Goal: Information Seeking & Learning: Learn about a topic

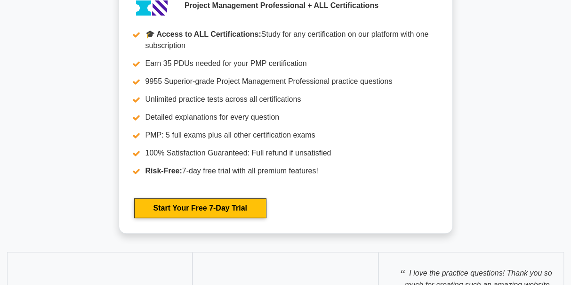
scroll to position [3107, 0]
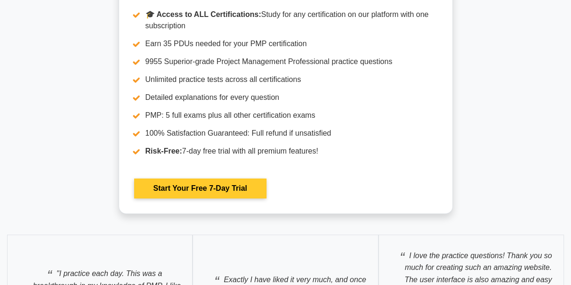
click at [261, 178] on link "Start Your Free 7-Day Trial" at bounding box center [200, 188] width 132 height 20
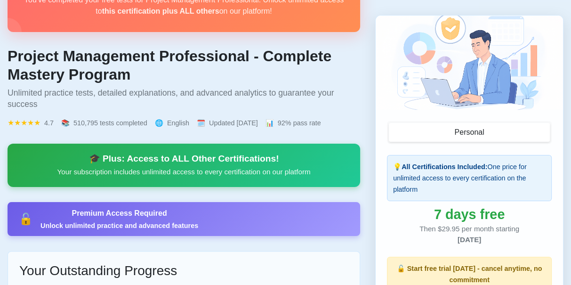
scroll to position [62, 0]
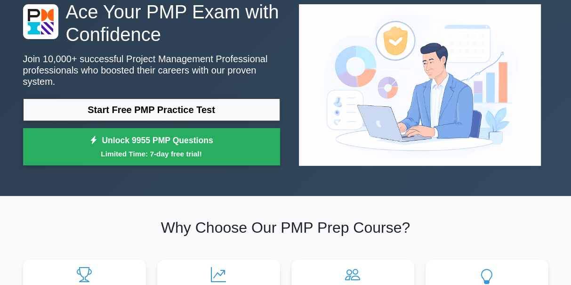
scroll to position [37, 0]
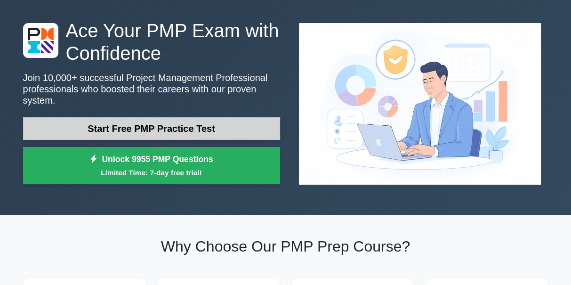
click at [175, 117] on link "Start Free PMP Practice Test" at bounding box center [151, 128] width 257 height 23
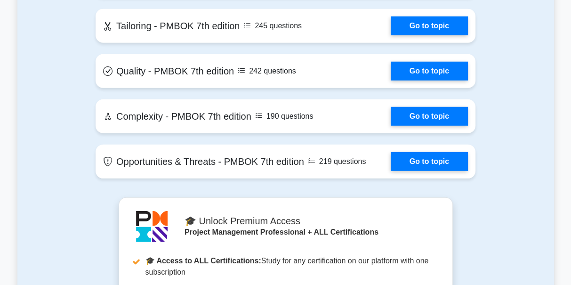
scroll to position [2144, 0]
